Goal: Find contact information: Obtain details needed to contact an individual or organization

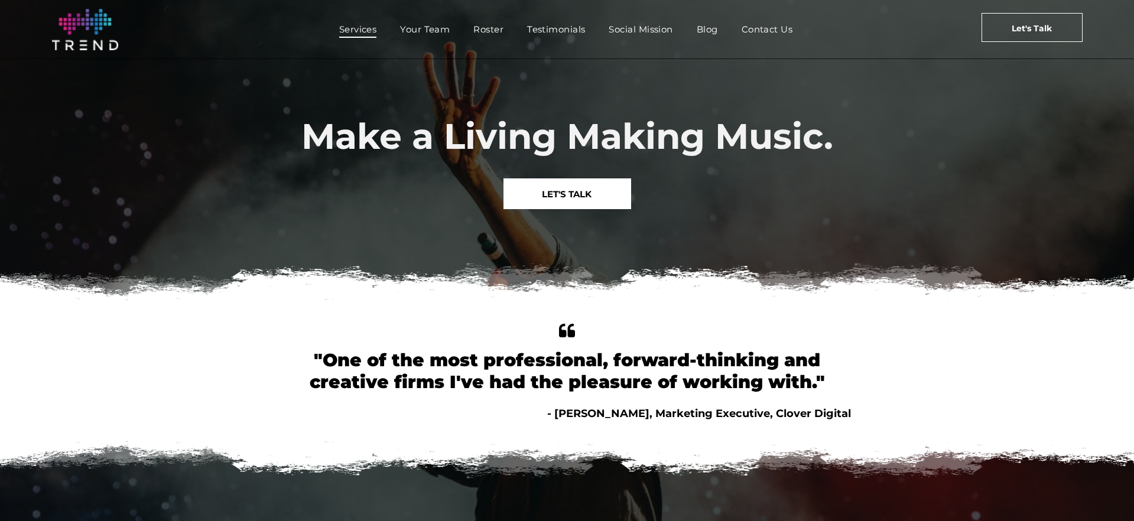
click at [372, 29] on span "Services" at bounding box center [358, 29] width 38 height 17
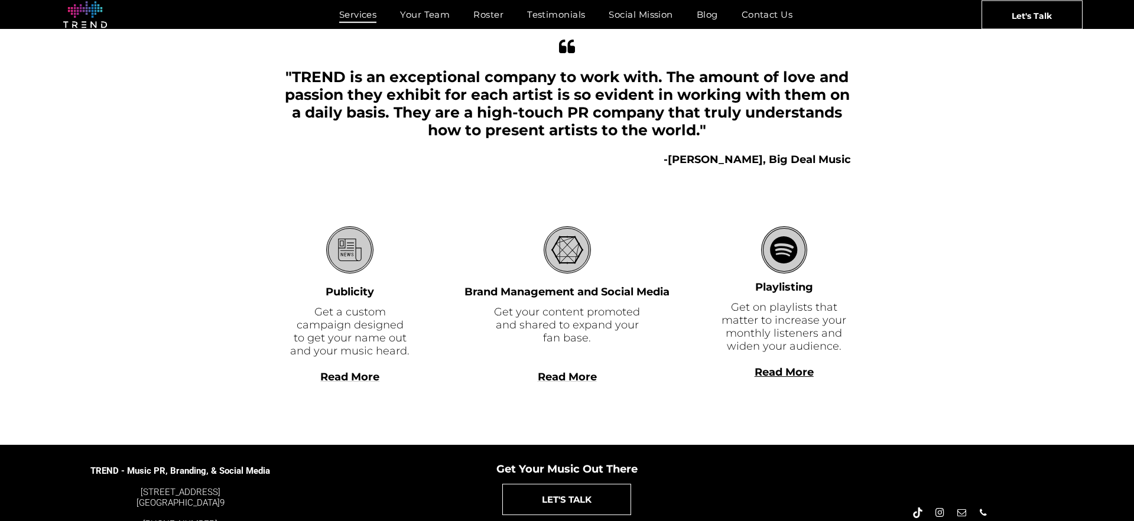
scroll to position [304, 0]
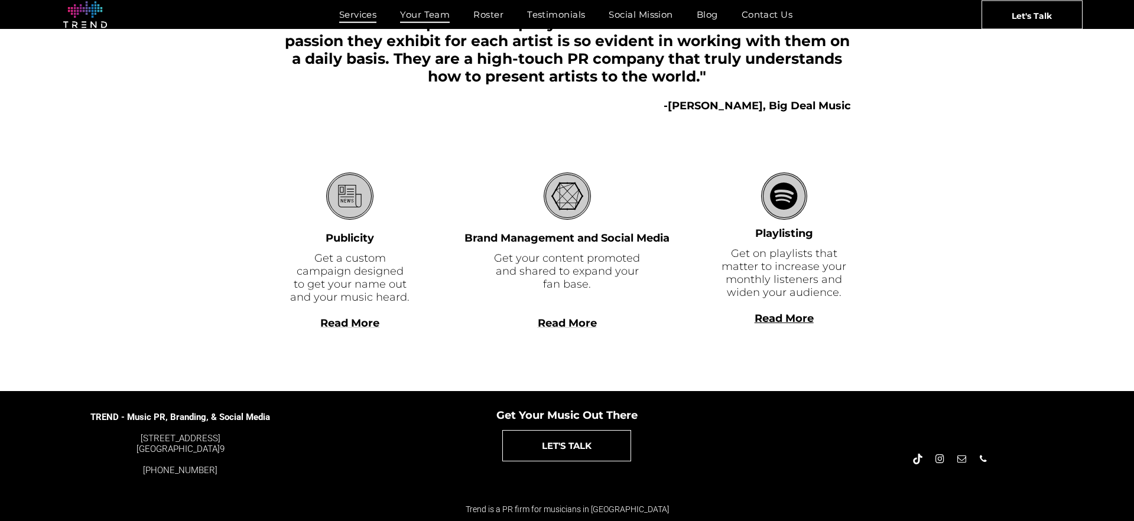
click at [416, 12] on span "Your Team" at bounding box center [425, 14] width 50 height 17
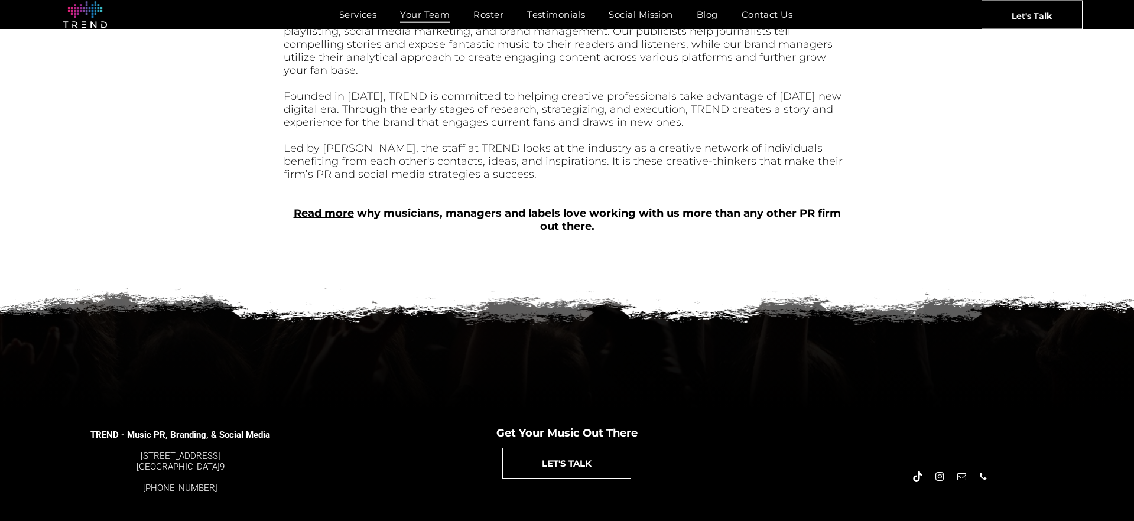
scroll to position [478, 0]
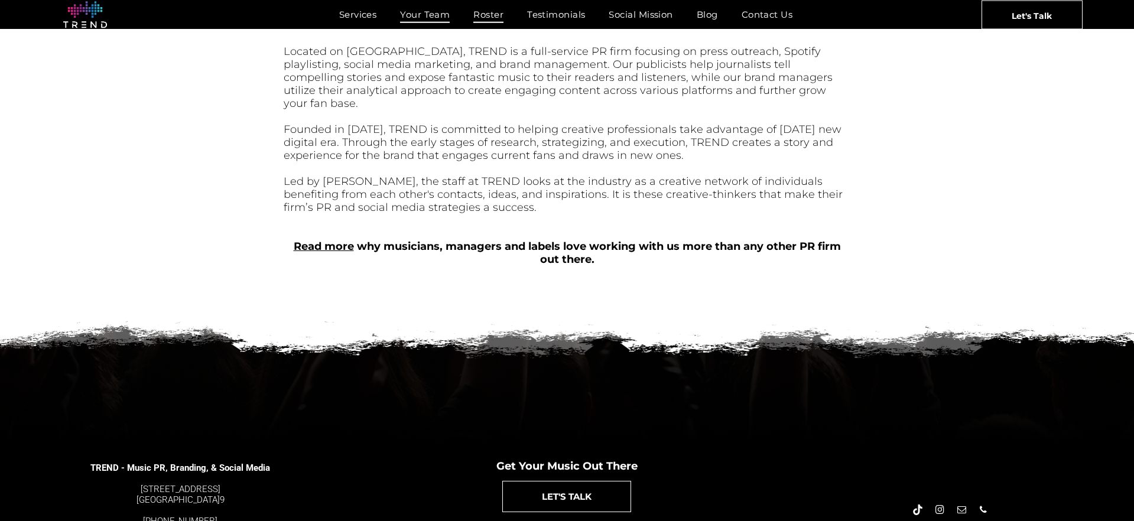
click at [494, 14] on span "Roster" at bounding box center [489, 14] width 30 height 17
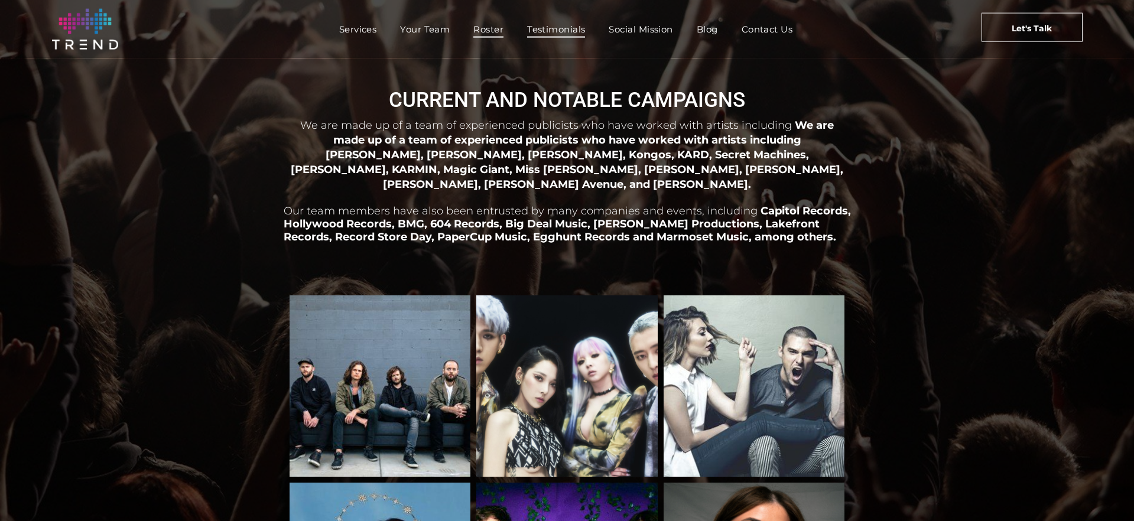
click at [547, 27] on span "Testimonials" at bounding box center [556, 29] width 58 height 17
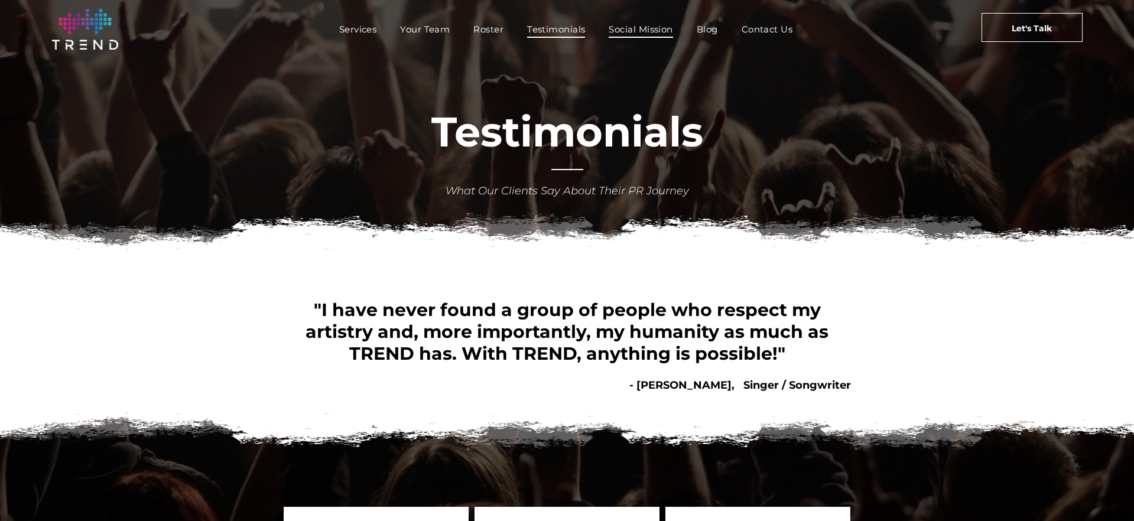
click at [637, 32] on span "Social Mission" at bounding box center [641, 29] width 64 height 17
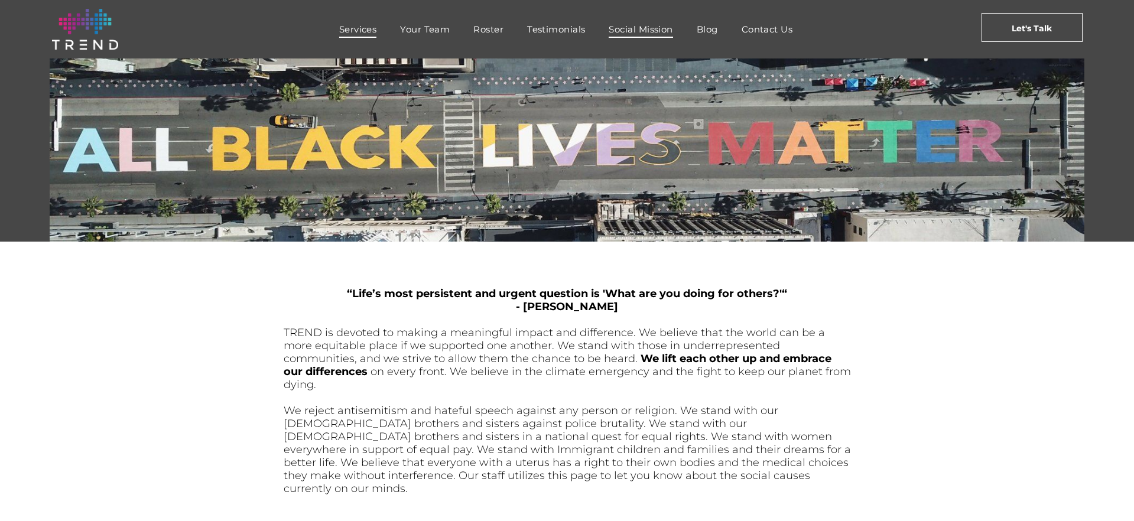
click at [345, 24] on span "Services" at bounding box center [358, 29] width 38 height 17
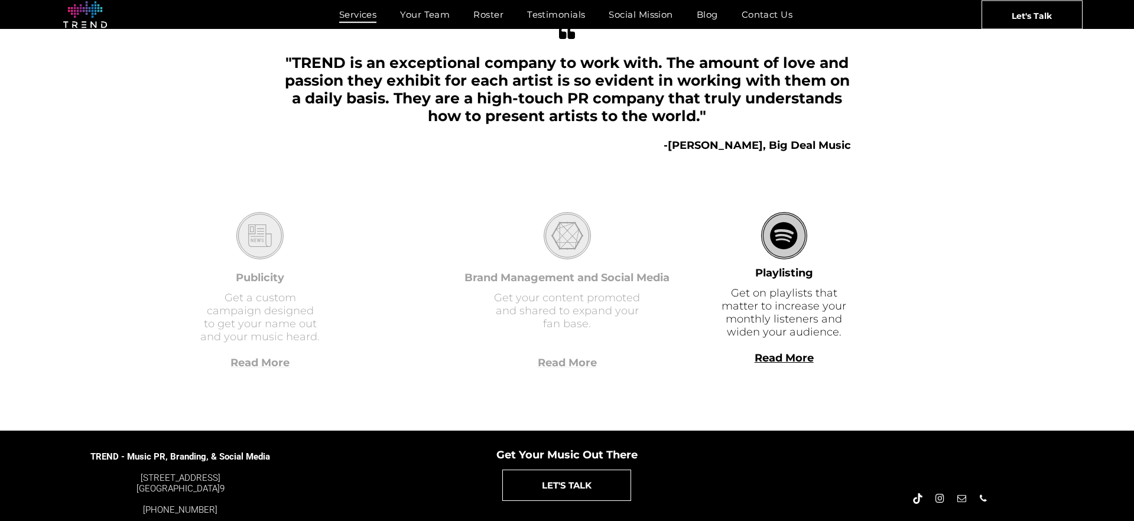
scroll to position [304, 0]
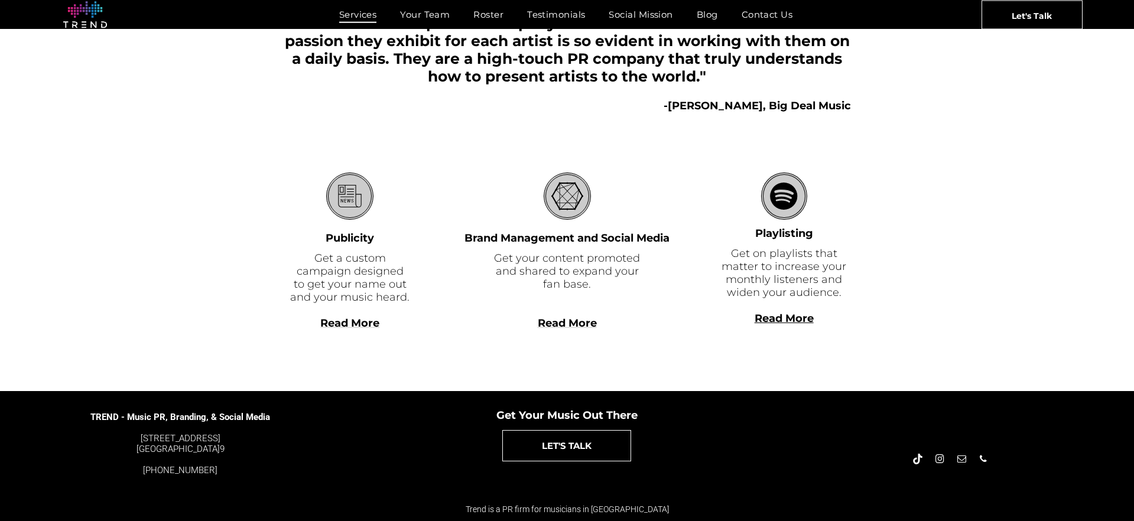
click at [351, 325] on span "Read More" at bounding box center [349, 323] width 59 height 13
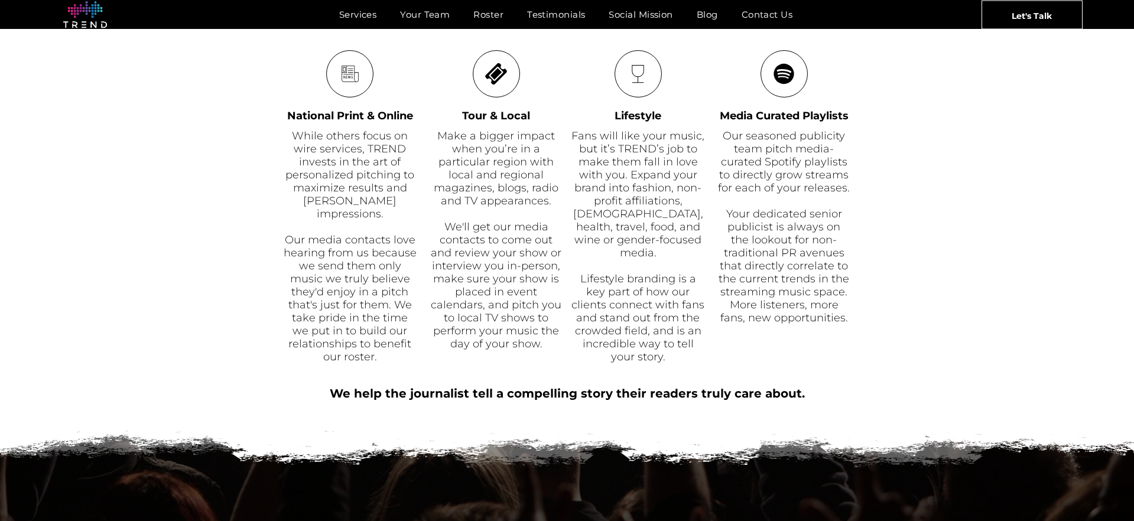
scroll to position [591, 0]
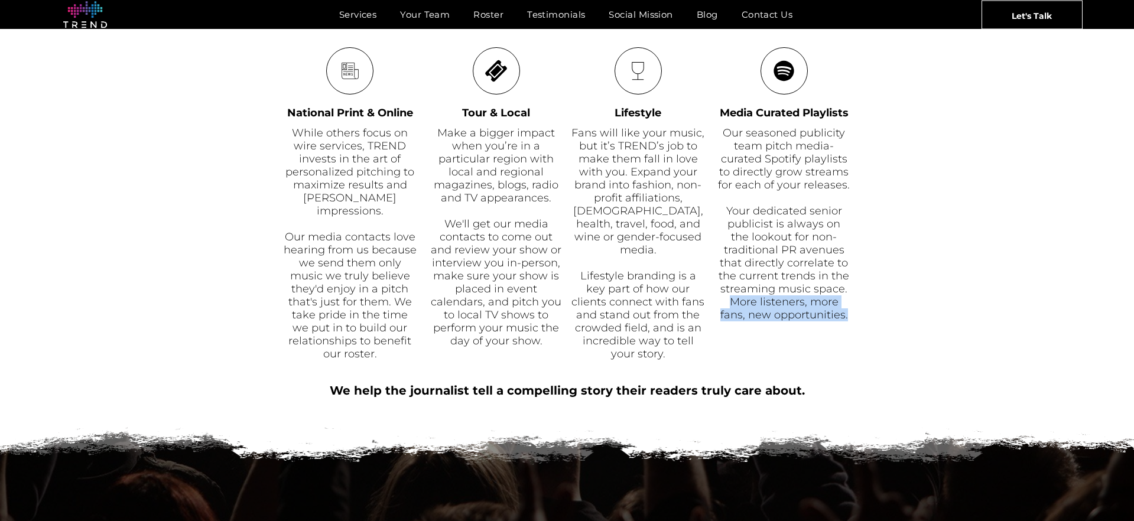
drag, startPoint x: 854, startPoint y: 330, endPoint x: 1039, endPoint y: 308, distance: 186.3
click at [1039, 308] on div "News National Print & Online While others focus on wire services, TREND invests…" at bounding box center [567, 204] width 1134 height 314
click at [835, 379] on div "We help the journalist tell a compelling story their readers truly care about." at bounding box center [567, 385] width 567 height 28
drag, startPoint x: 854, startPoint y: 337, endPoint x: 58, endPoint y: 80, distance: 836.0
click at [58, 80] on div "News National Print & Online While others focus on wire services, TREND invests…" at bounding box center [567, 204] width 1134 height 314
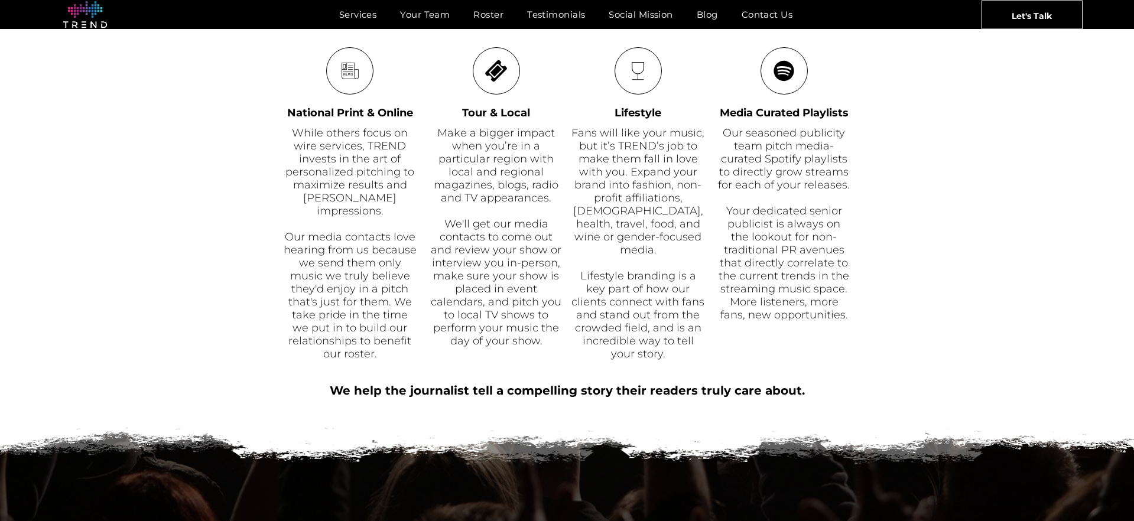
click at [58, 80] on div "News National Print & Online While others focus on wire services, TREND invests…" at bounding box center [567, 204] width 1134 height 314
click at [1024, 19] on span "Let's Talk" at bounding box center [1032, 16] width 40 height 30
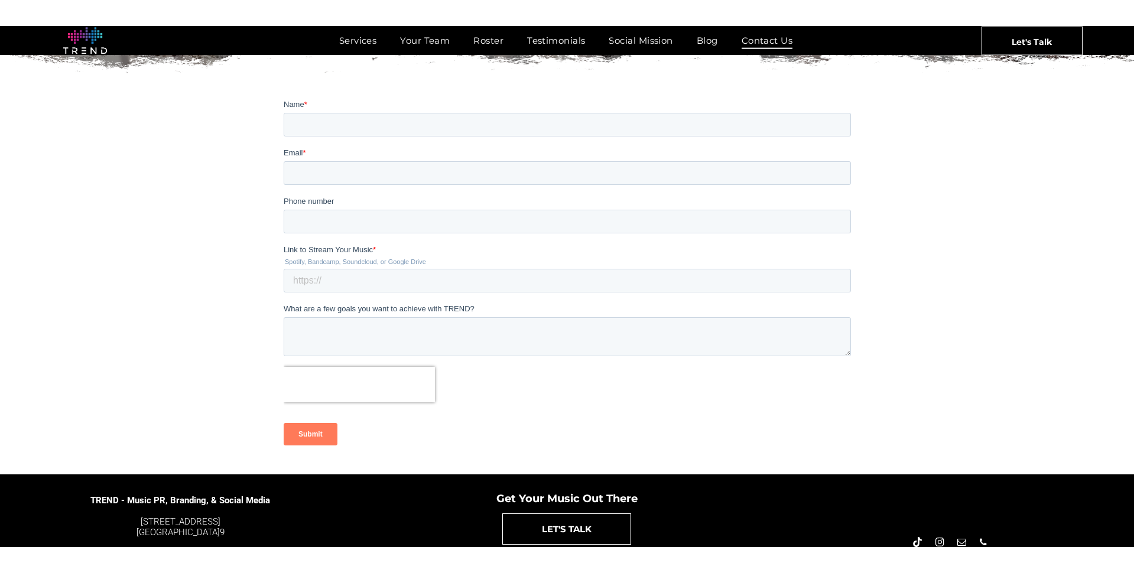
scroll to position [213, 0]
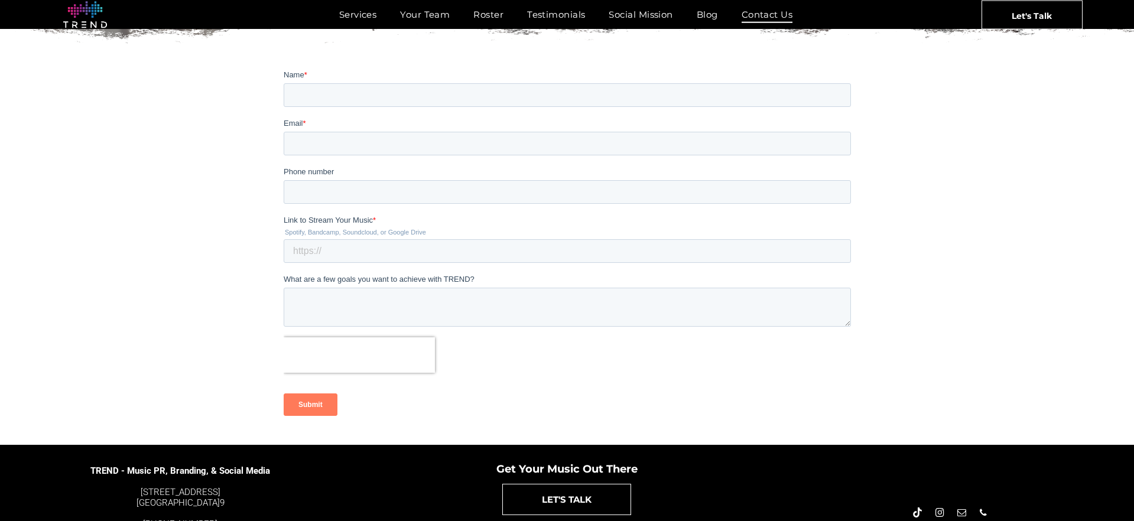
click at [335, 73] on label "Name *" at bounding box center [566, 75] width 567 height 12
click at [335, 83] on input "Name *" at bounding box center [566, 95] width 567 height 24
click at [330, 90] on input "Name *" at bounding box center [566, 95] width 567 height 24
type input "Yashar"
type input "[PHONE_NUMBER]"
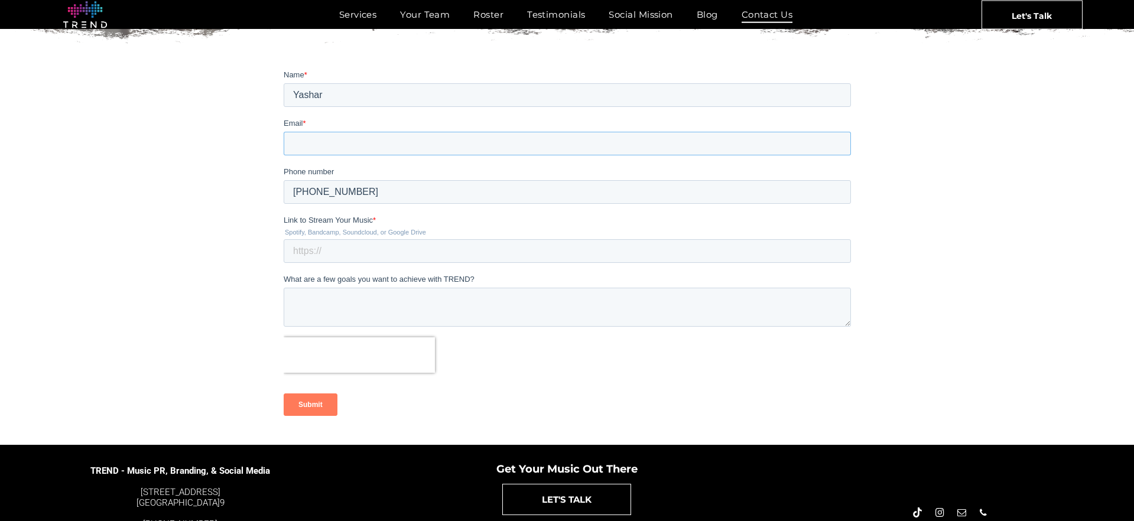
click at [333, 140] on input "Email *" at bounding box center [566, 144] width 567 height 24
type input "[EMAIL_ADDRESS][DOMAIN_NAME]"
click at [150, 134] on div at bounding box center [567, 253] width 1134 height 381
